Goal: Transaction & Acquisition: Download file/media

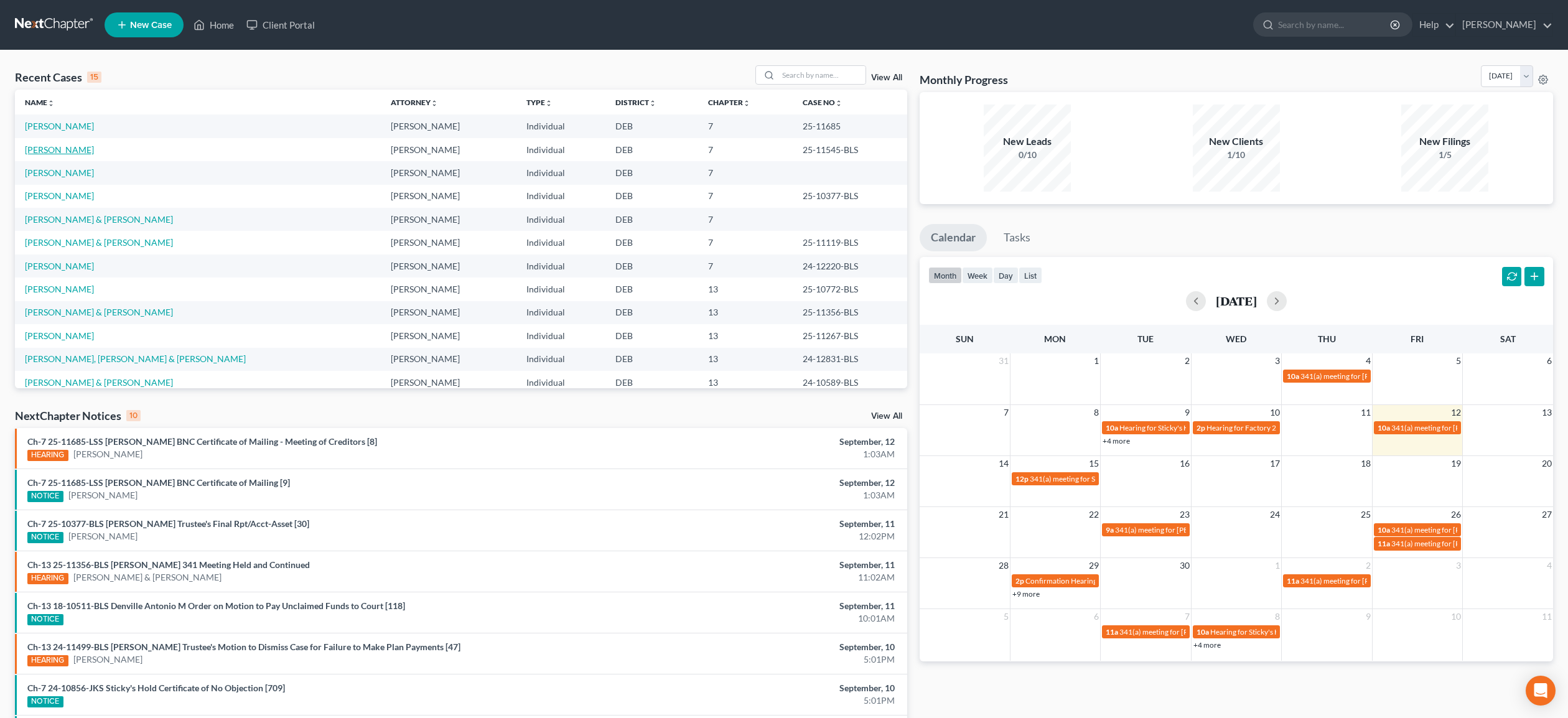
click at [64, 150] on link "[PERSON_NAME]" at bounding box center [59, 150] width 69 height 11
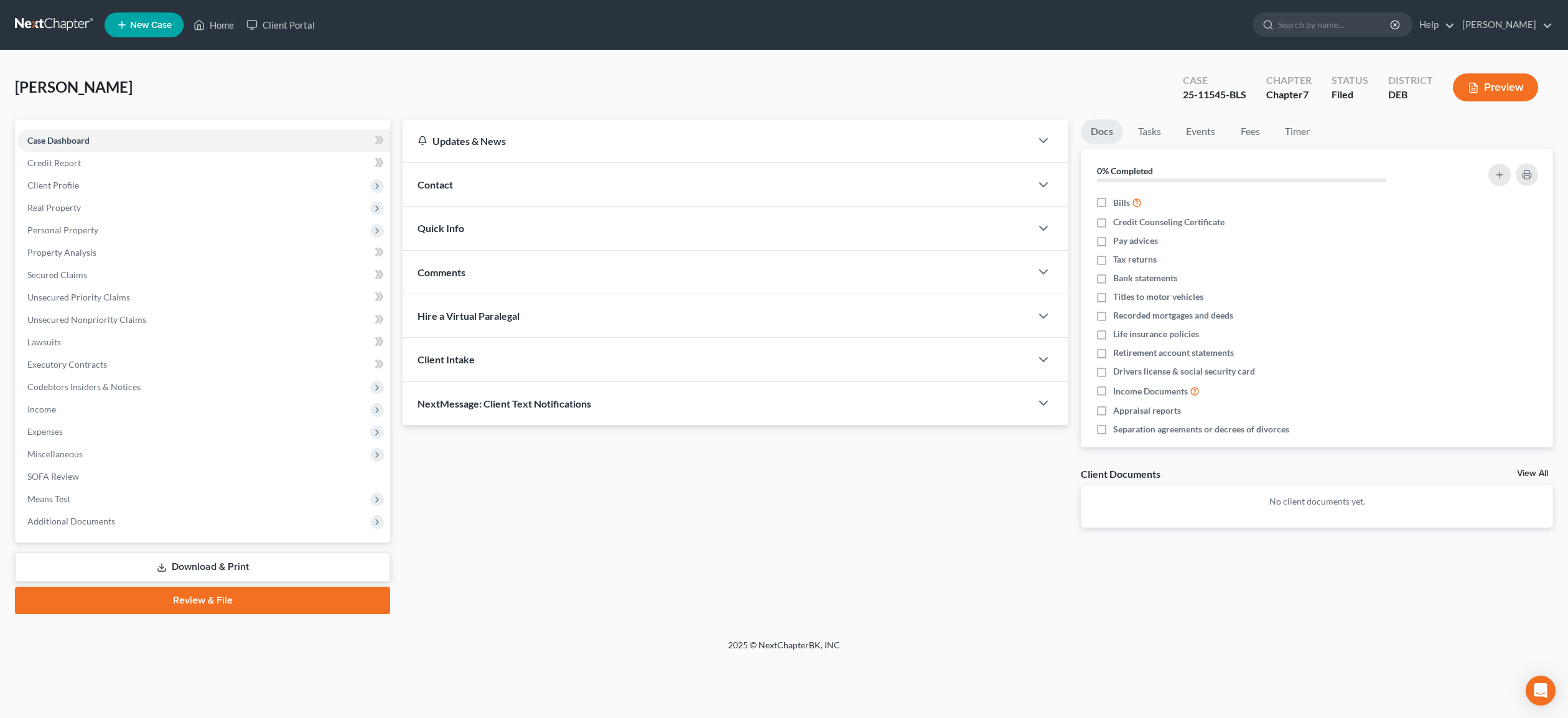
click at [181, 569] on link "Download & Print" at bounding box center [202, 567] width 376 height 30
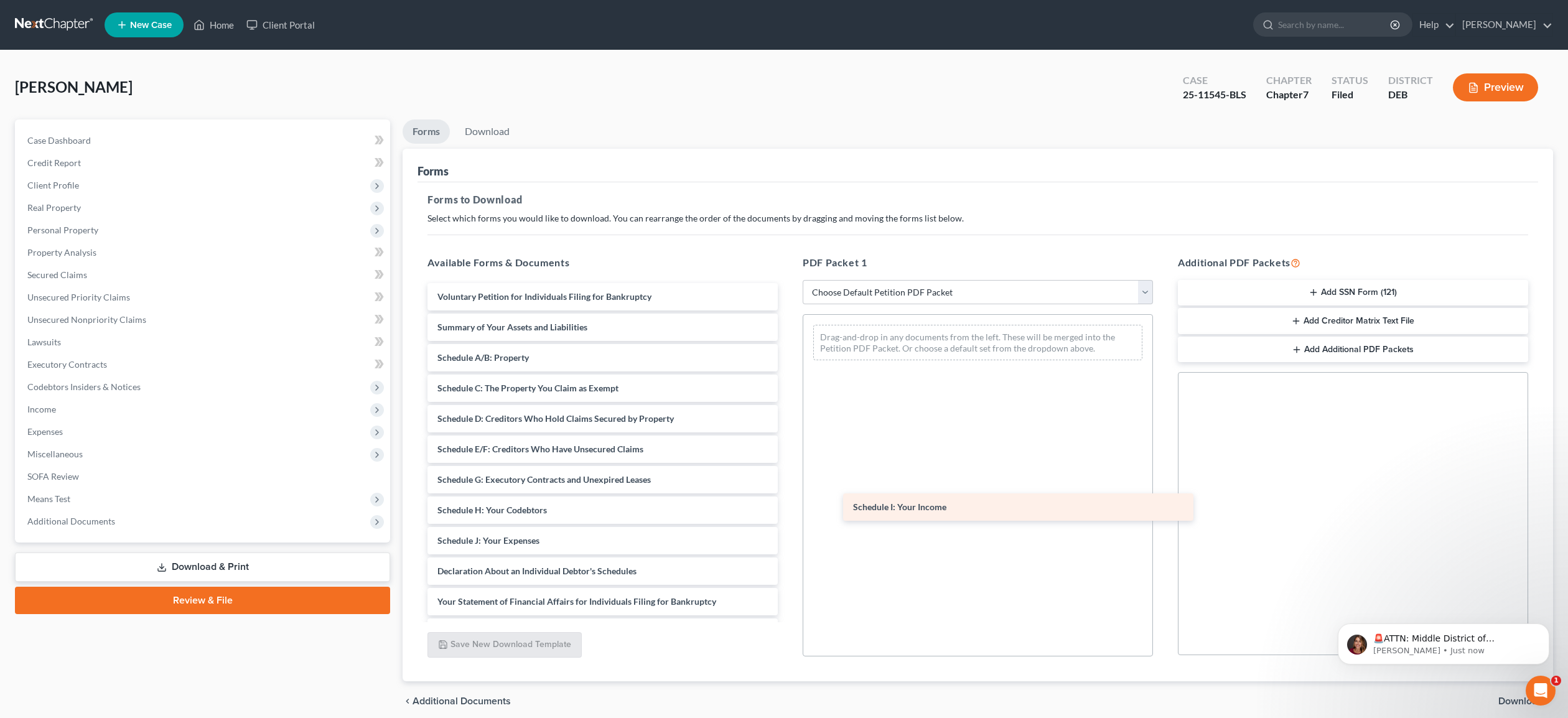
drag, startPoint x: 557, startPoint y: 541, endPoint x: 972, endPoint y: 509, distance: 416.2
click at [788, 509] on div "Schedule I: Your Income Voluntary Petition for Individuals Filing for Bankruptc…" at bounding box center [602, 540] width 370 height 515
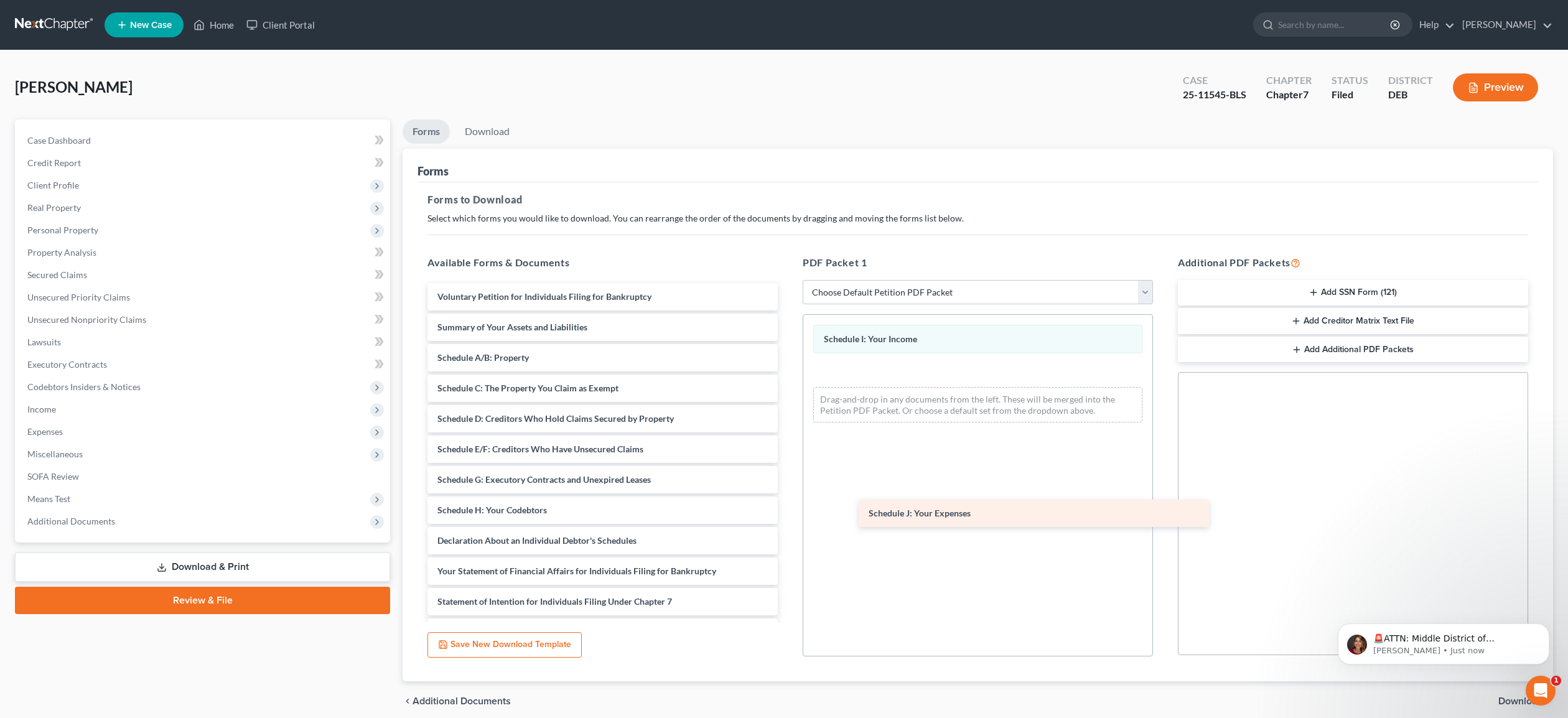
drag, startPoint x: 528, startPoint y: 545, endPoint x: 959, endPoint y: 518, distance: 431.8
click at [788, 518] on div "Schedule J: Your Expenses Voluntary Petition for Individuals Filing for Bankrup…" at bounding box center [602, 525] width 370 height 485
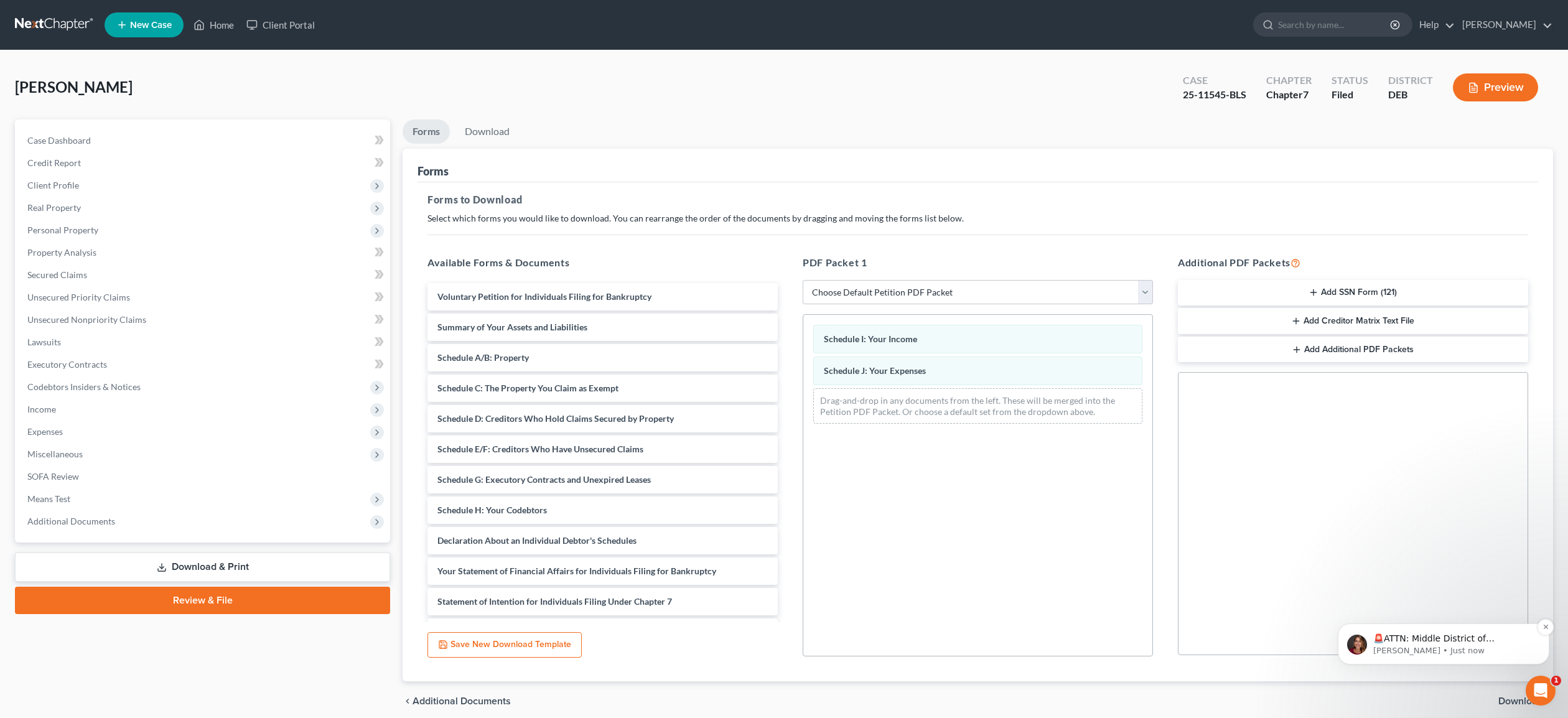
click at [1464, 642] on p "🚨ATTN: Middle District of [US_STATE] The court has added a new Credit Counselin…" at bounding box center [1453, 638] width 160 height 12
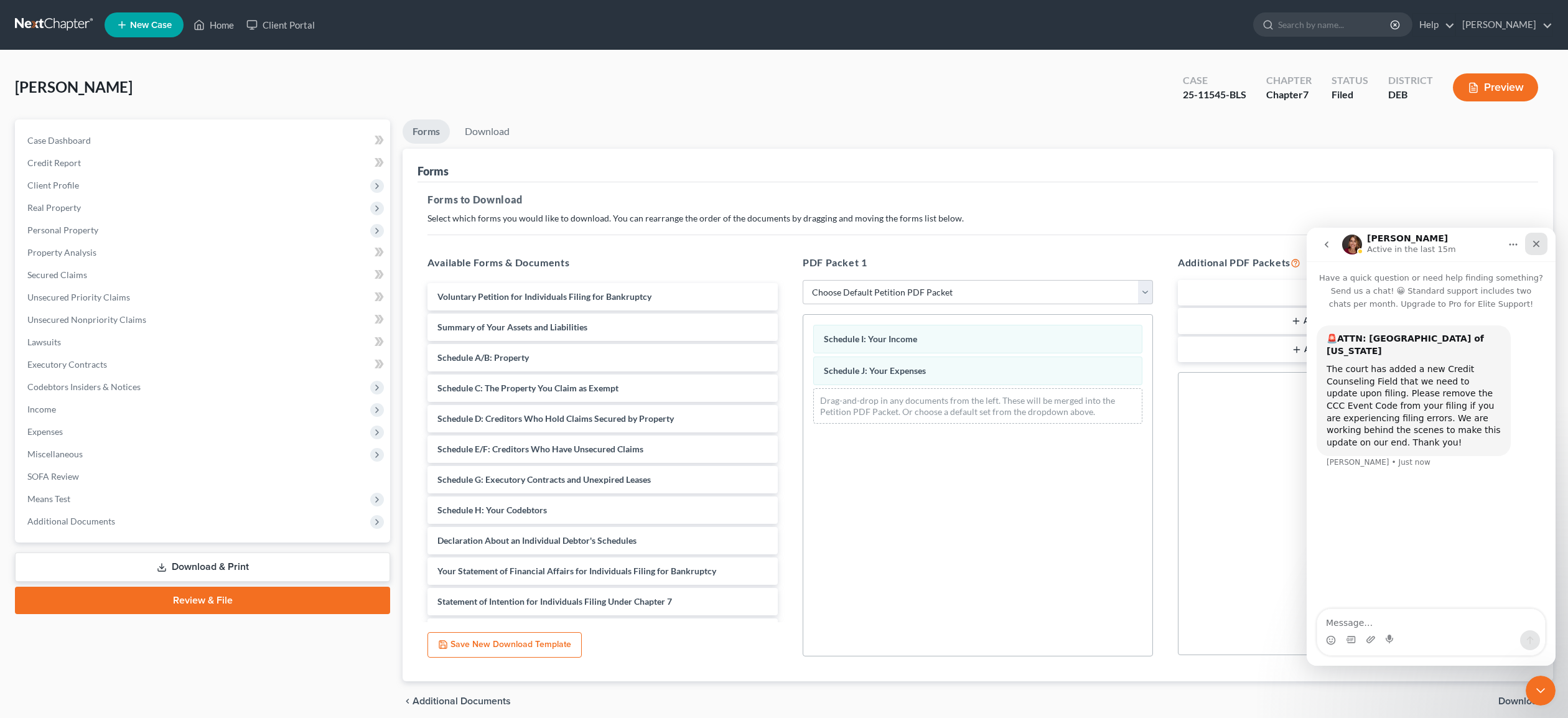
click at [1534, 246] on icon "Close" at bounding box center [1537, 244] width 7 height 7
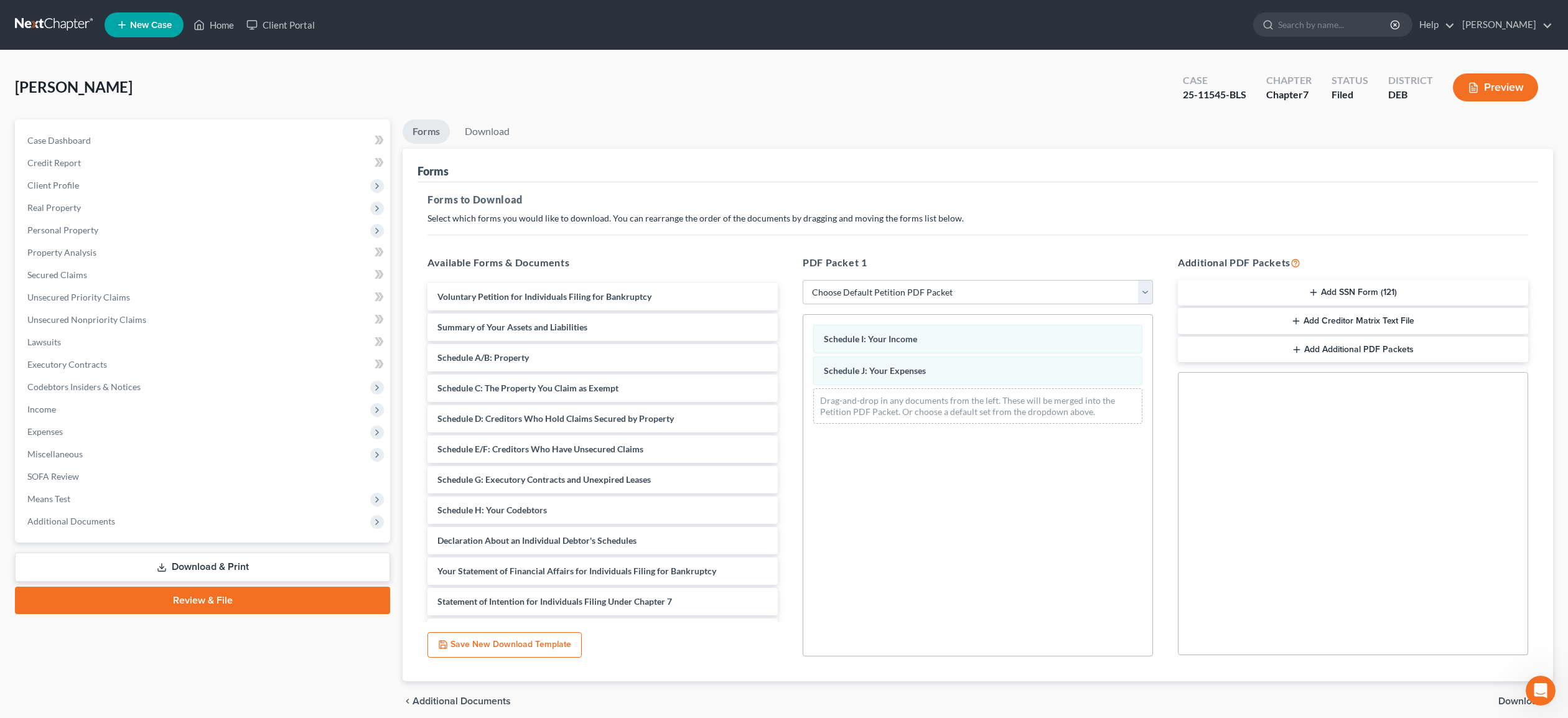
click at [1510, 703] on span "Download" at bounding box center [1520, 701] width 45 height 10
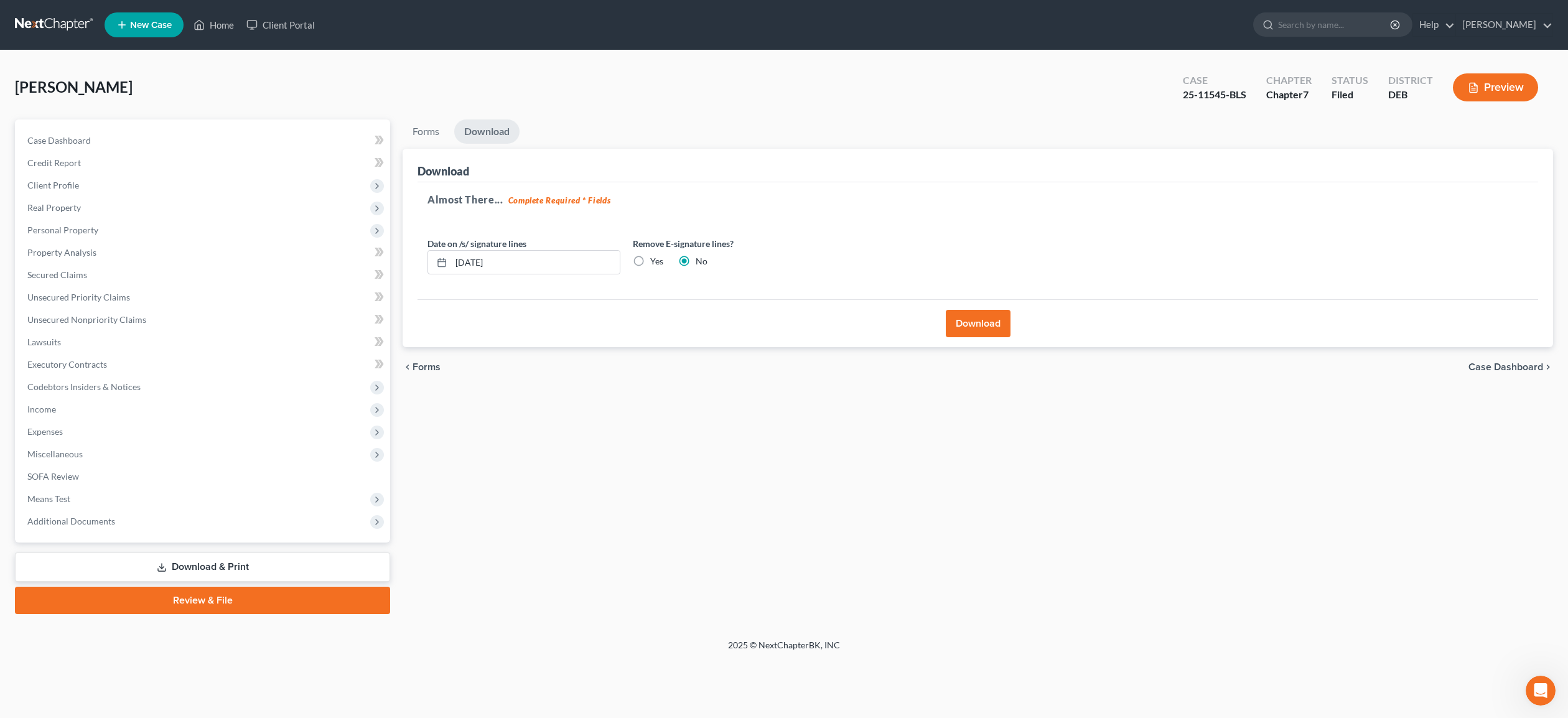
click at [978, 328] on button "Download" at bounding box center [978, 323] width 65 height 27
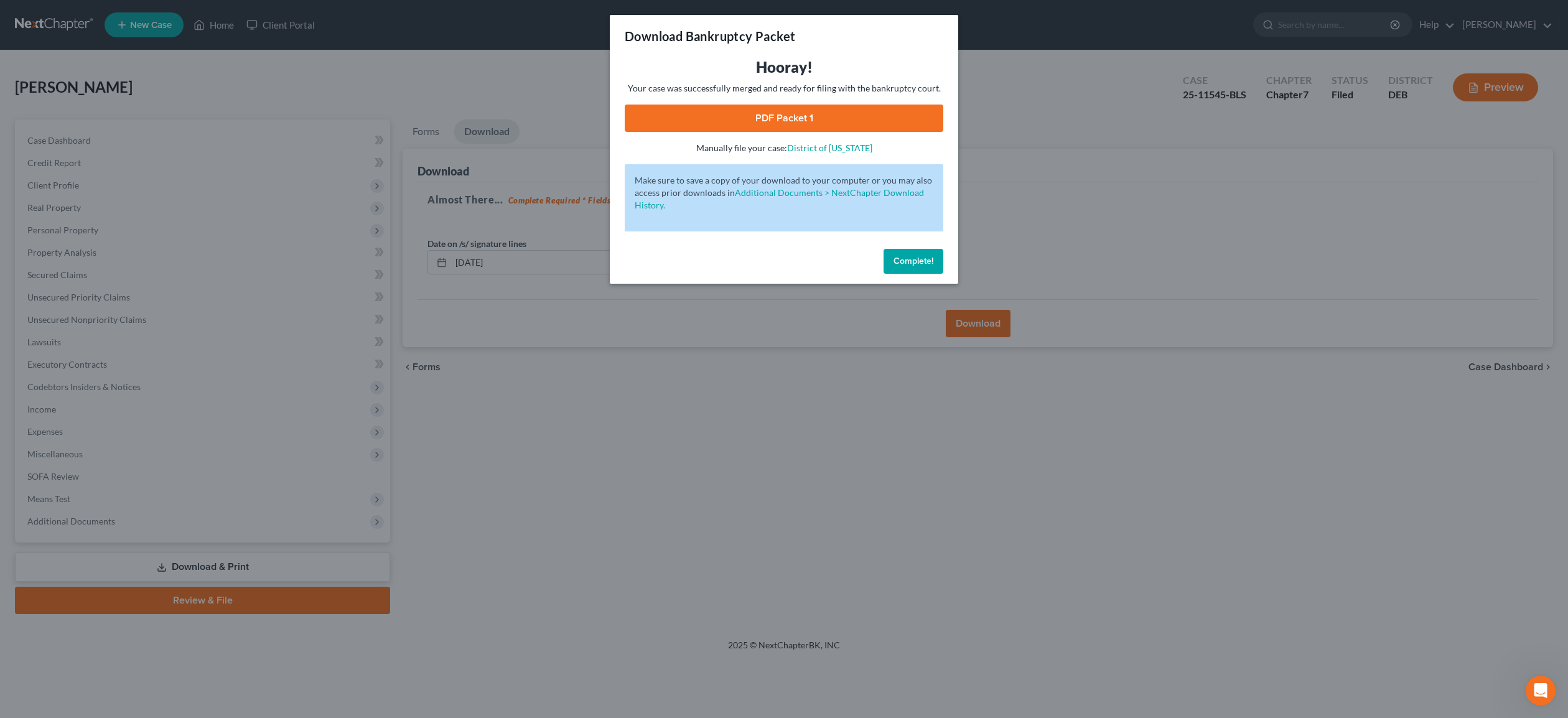
click at [846, 122] on link "PDF Packet 1" at bounding box center [784, 117] width 319 height 27
click at [920, 260] on span "Complete!" at bounding box center [913, 260] width 39 height 11
